Goal: Task Accomplishment & Management: Complete application form

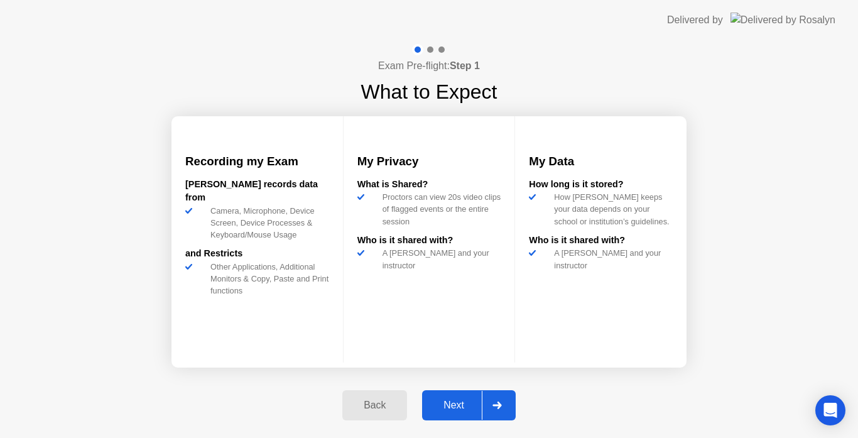
click at [454, 393] on button "Next" at bounding box center [469, 405] width 94 height 30
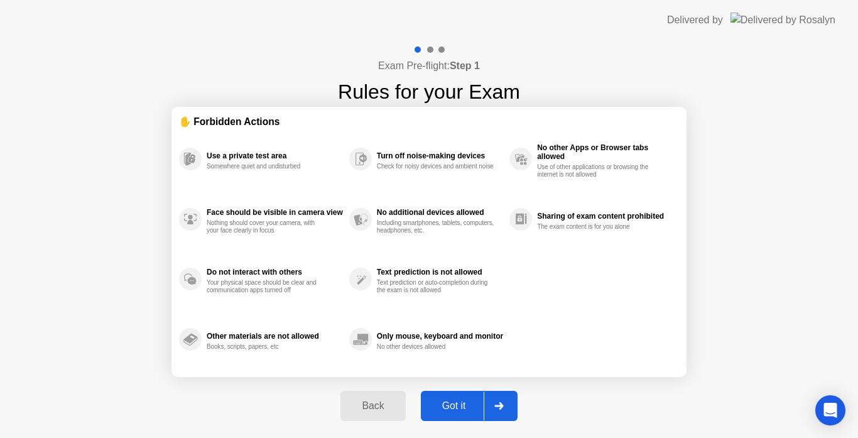
click at [456, 402] on div "Got it" at bounding box center [453, 405] width 59 height 11
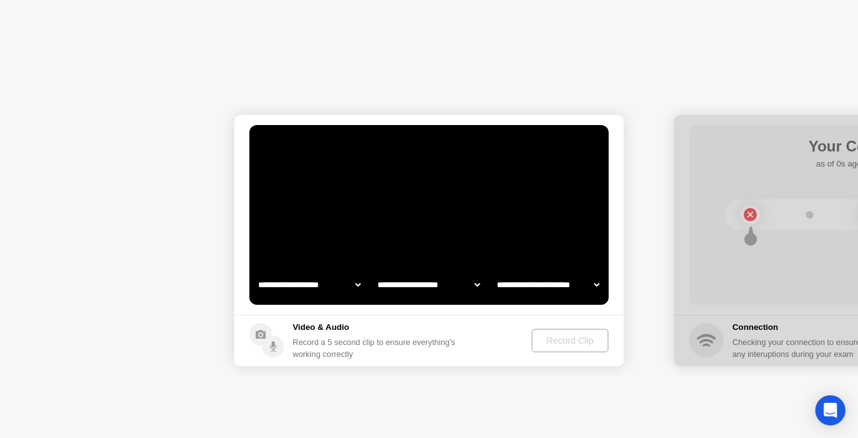
select select "**********"
select select "*******"
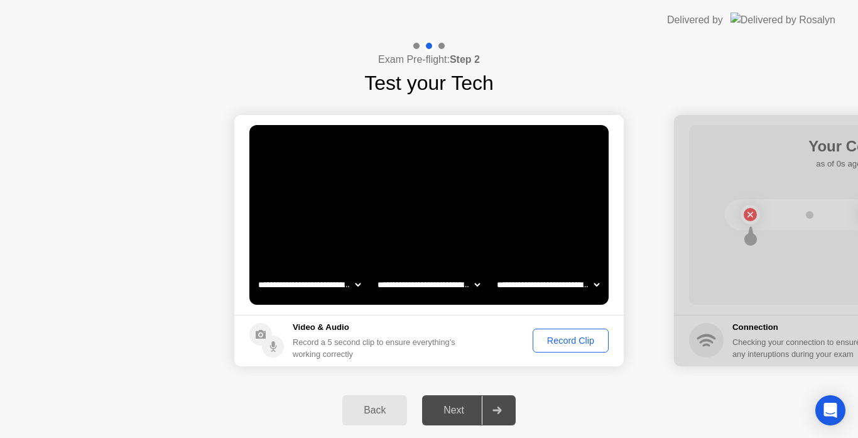
click at [558, 341] on div "Record Clip" at bounding box center [570, 340] width 67 height 10
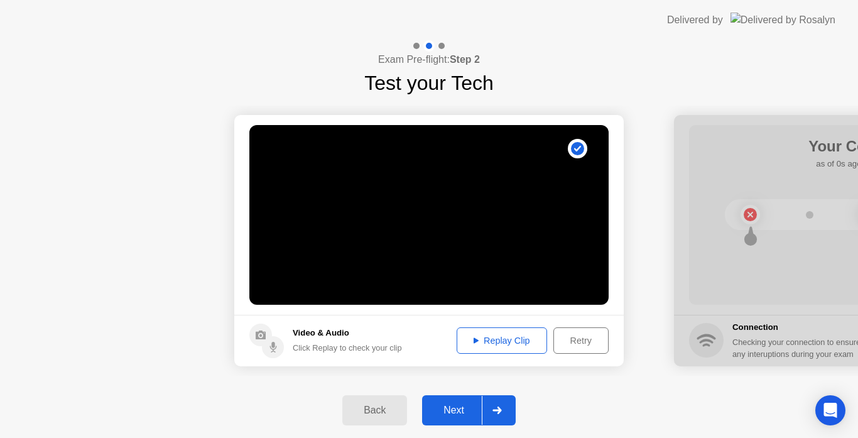
click at [455, 394] on div "Back Next" at bounding box center [429, 409] width 858 height 55
click at [455, 402] on button "Next" at bounding box center [469, 410] width 94 height 30
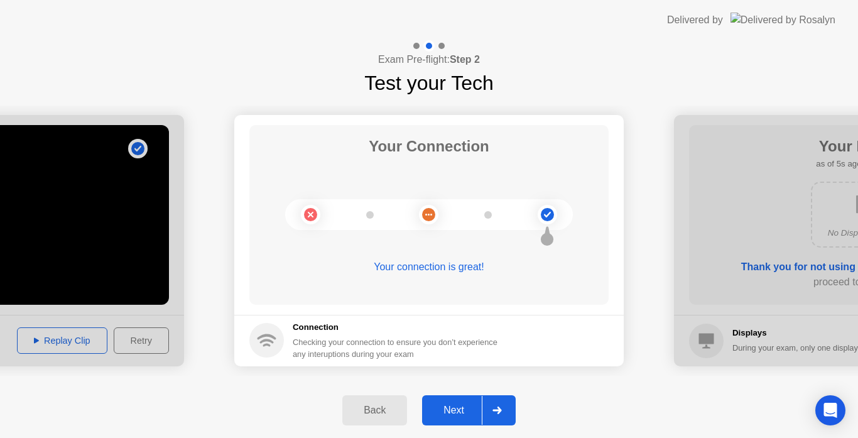
click at [450, 401] on button "Next" at bounding box center [469, 410] width 94 height 30
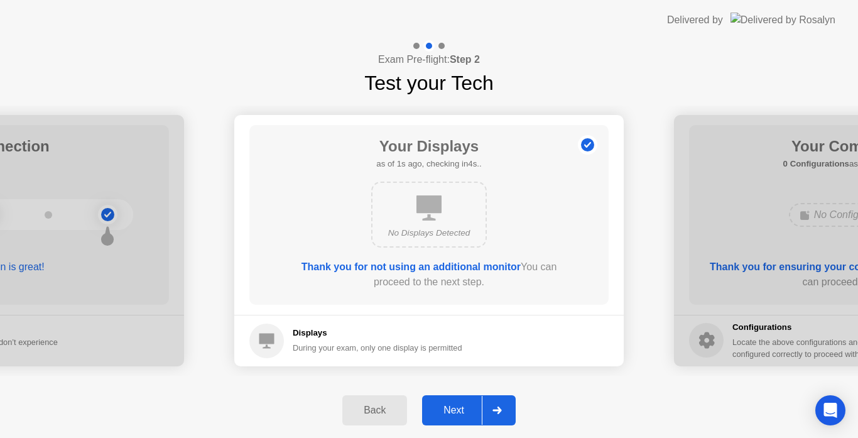
click at [450, 401] on button "Next" at bounding box center [469, 410] width 94 height 30
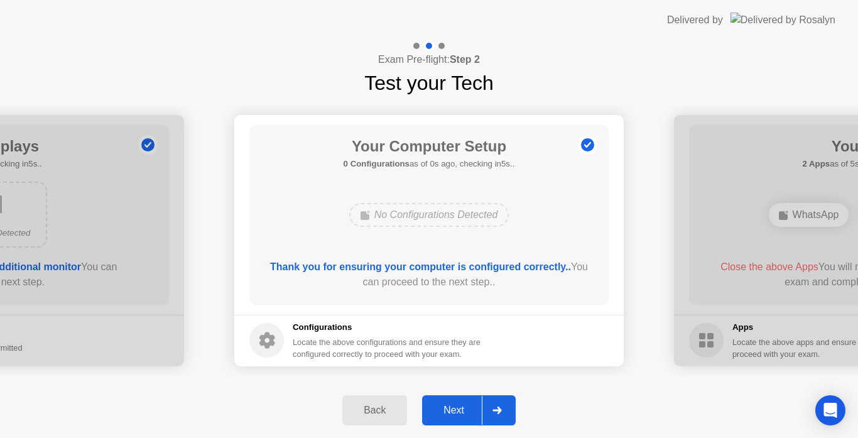
click at [451, 401] on button "Next" at bounding box center [469, 410] width 94 height 30
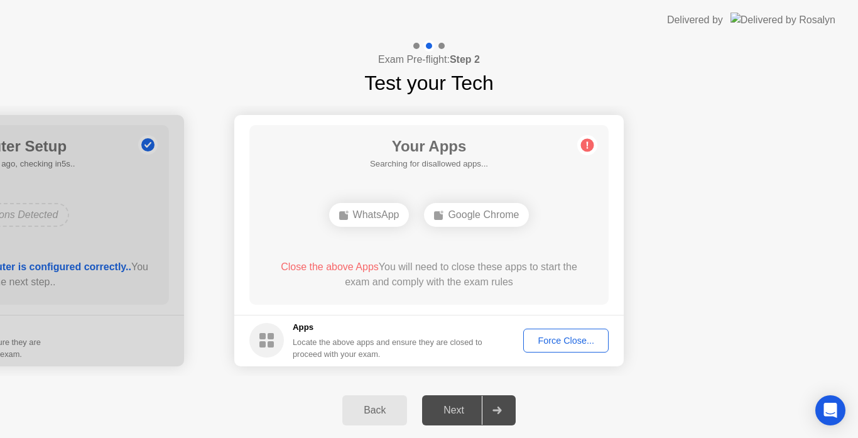
click at [561, 343] on div "Force Close..." at bounding box center [565, 340] width 77 height 10
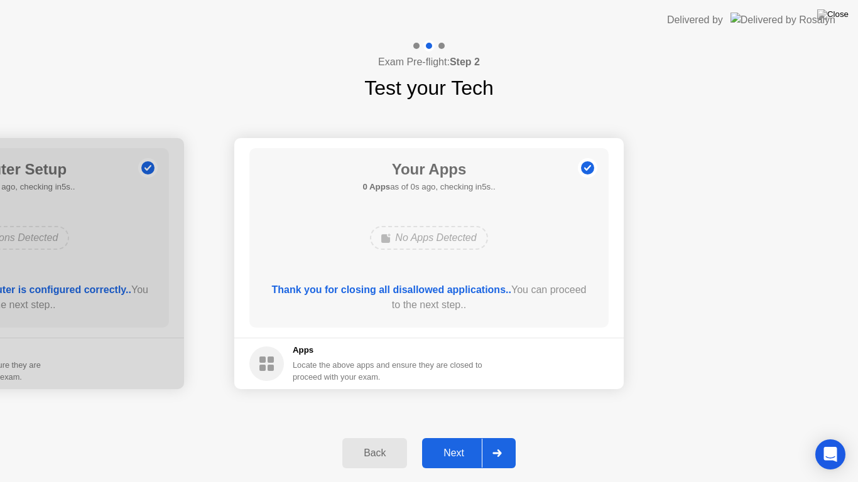
click at [458, 437] on button "Next" at bounding box center [469, 453] width 94 height 30
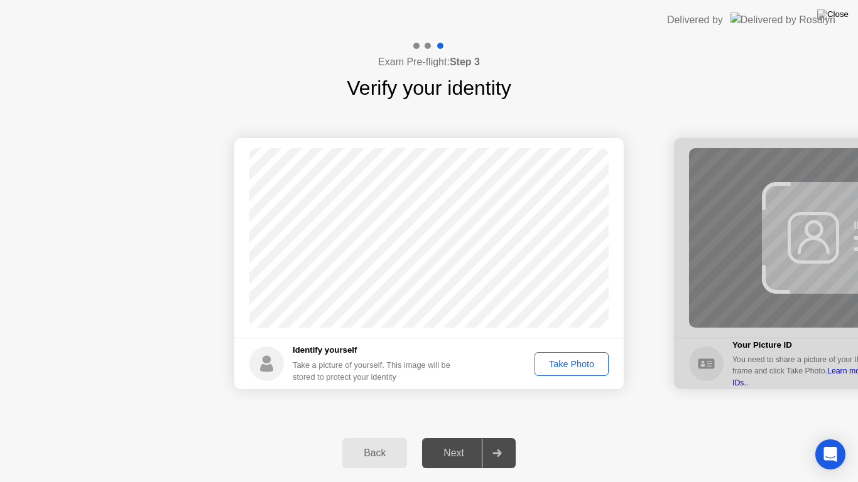
click at [561, 362] on div "Take Photo" at bounding box center [571, 364] width 65 height 10
click at [449, 437] on div "Next" at bounding box center [454, 453] width 56 height 11
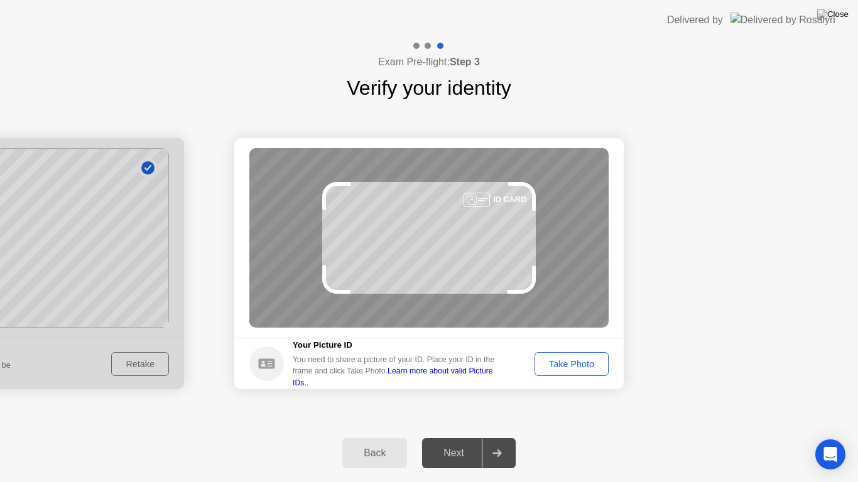
click at [561, 364] on div "Take Photo" at bounding box center [571, 364] width 65 height 10
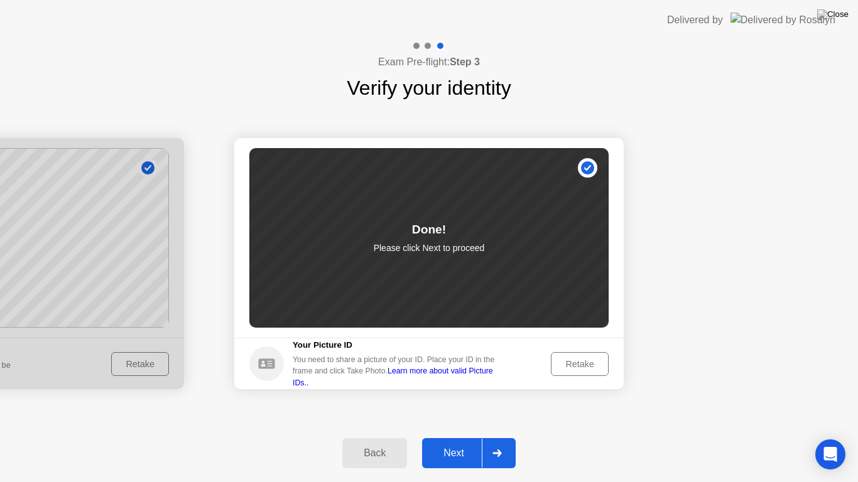
click at [465, 437] on div "Next" at bounding box center [454, 453] width 56 height 11
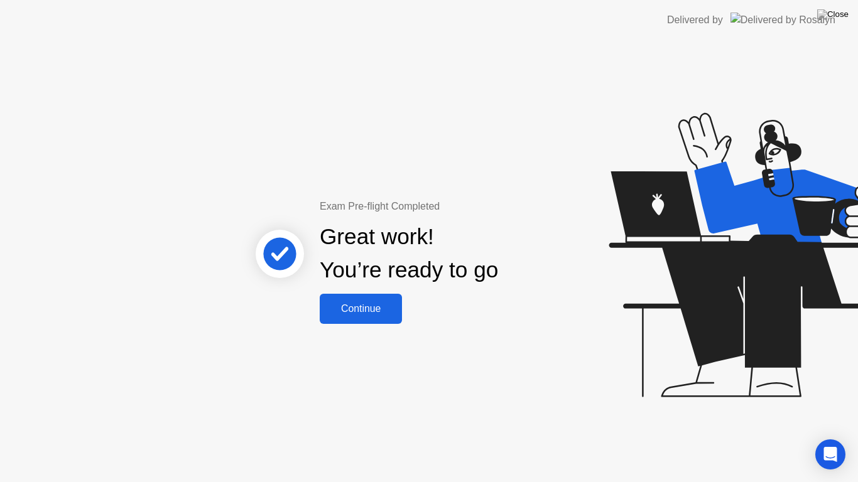
click at [360, 305] on div "Continue" at bounding box center [360, 308] width 75 height 11
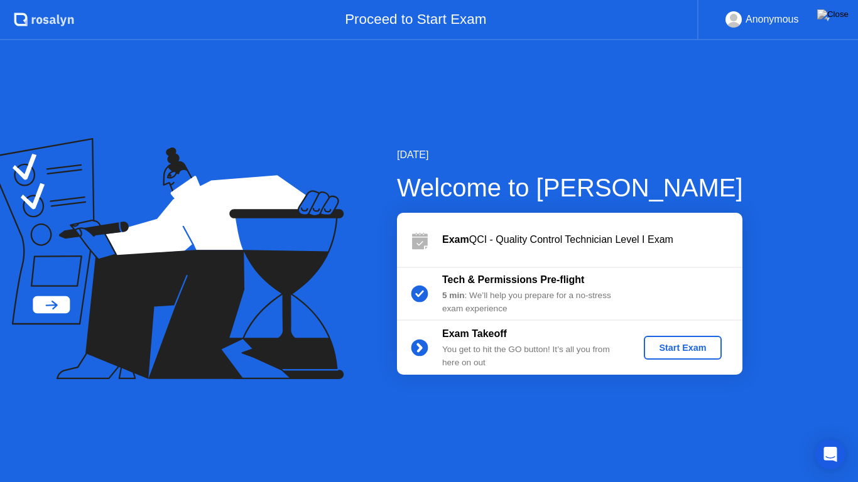
click at [661, 360] on div "Exam Takeoff You get to hit the GO button! It’s all you from here on out Start …" at bounding box center [569, 348] width 345 height 54
click at [666, 350] on div "Start Exam" at bounding box center [682, 348] width 67 height 10
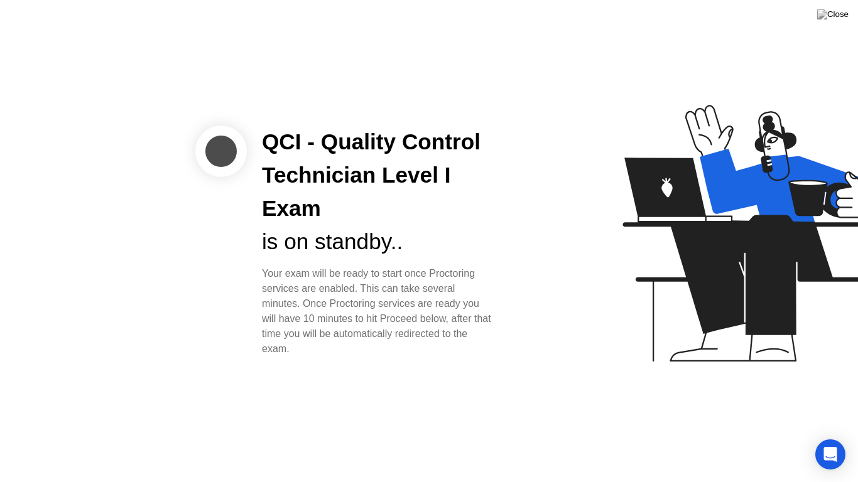
click at [348, 208] on div "QCI - Quality Control Technician Level I Exam" at bounding box center [378, 175] width 232 height 99
click at [234, 266] on div "QCI - Quality Control Technician Level I Exam is on standby.. Your exam will be…" at bounding box center [352, 241] width 314 height 230
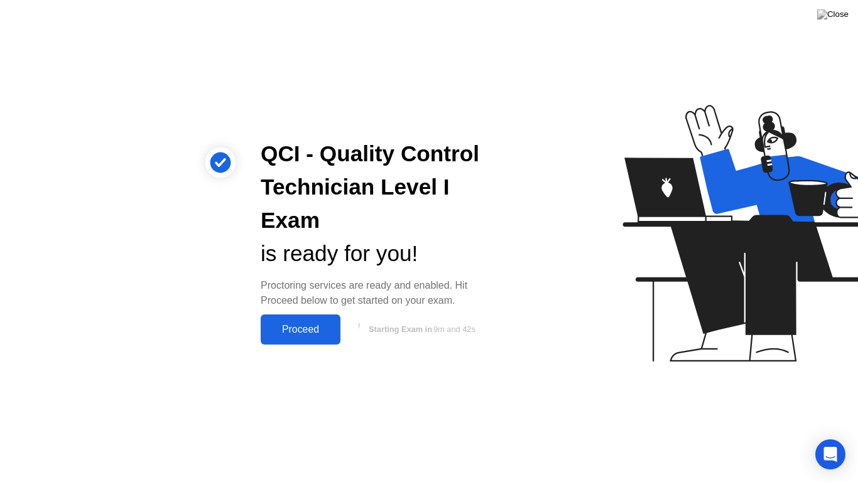
click at [298, 328] on div "Proceed" at bounding box center [300, 329] width 72 height 11
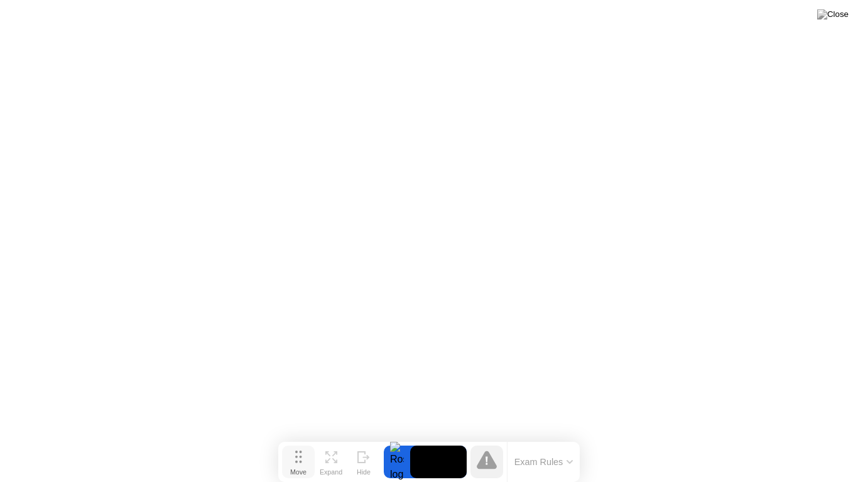
click at [299, 437] on div "Move" at bounding box center [298, 472] width 16 height 8
click at [325, 437] on div "Expand" at bounding box center [331, 472] width 23 height 8
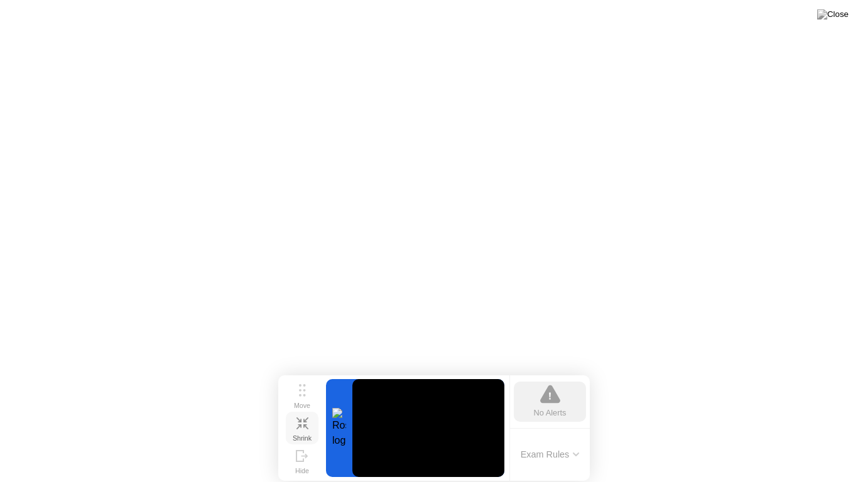
click at [306, 434] on div "Shrink" at bounding box center [302, 438] width 19 height 8
